Goal: Task Accomplishment & Management: Complete application form

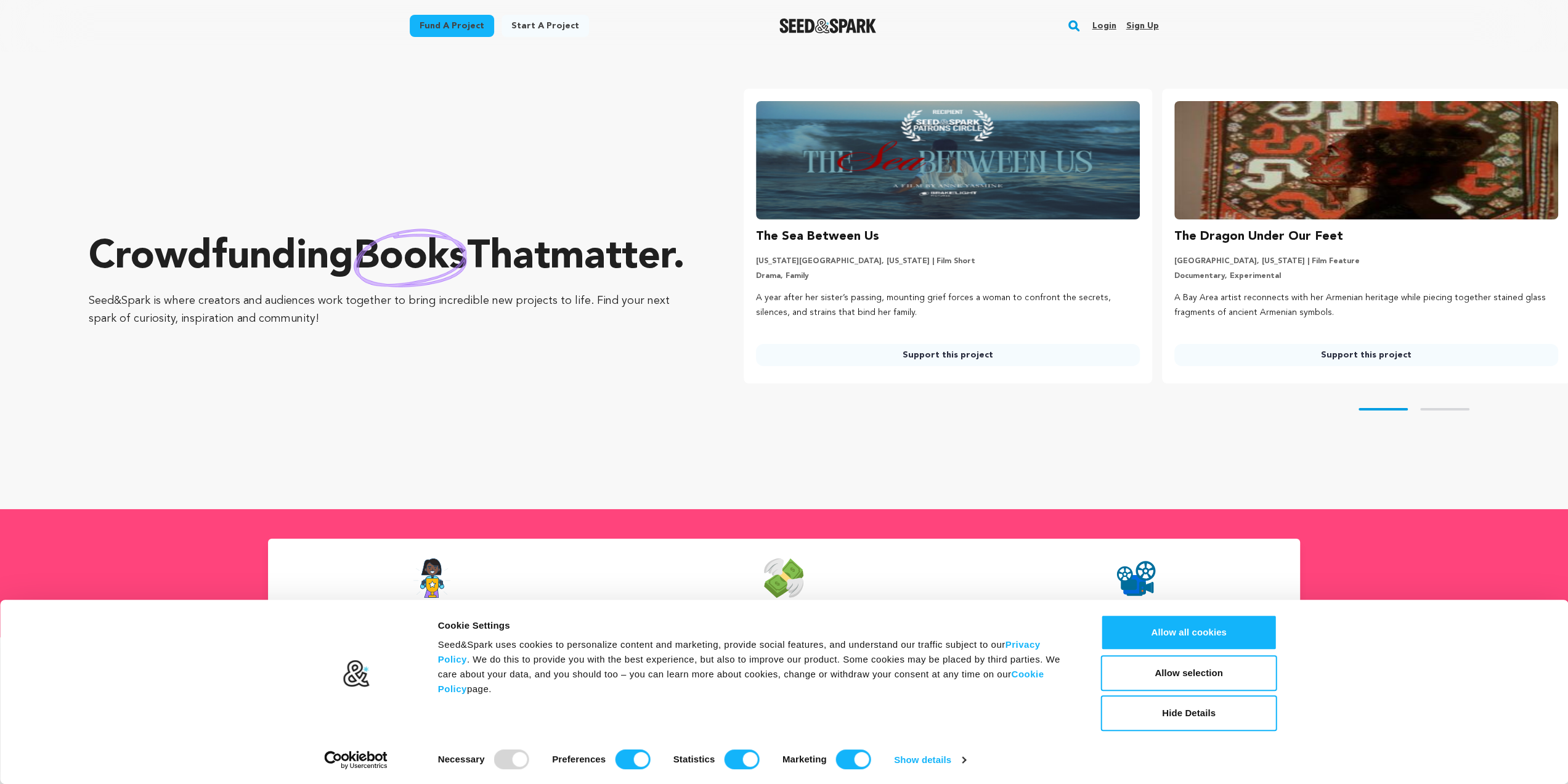
click at [535, 24] on link "Start a project" at bounding box center [545, 25] width 88 height 22
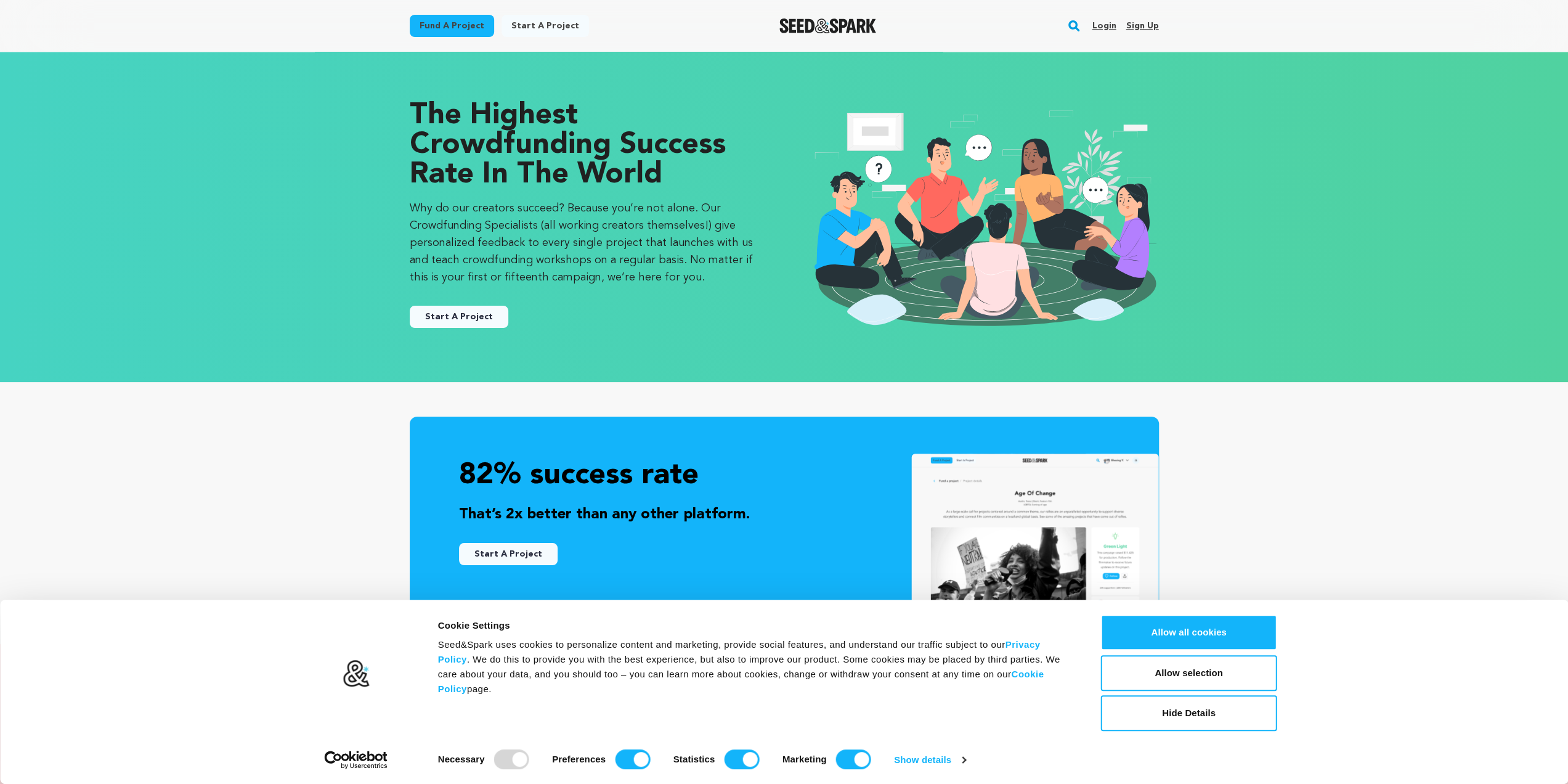
click at [478, 324] on link "Start A Project" at bounding box center [459, 316] width 99 height 22
